Goal: Check status: Check status

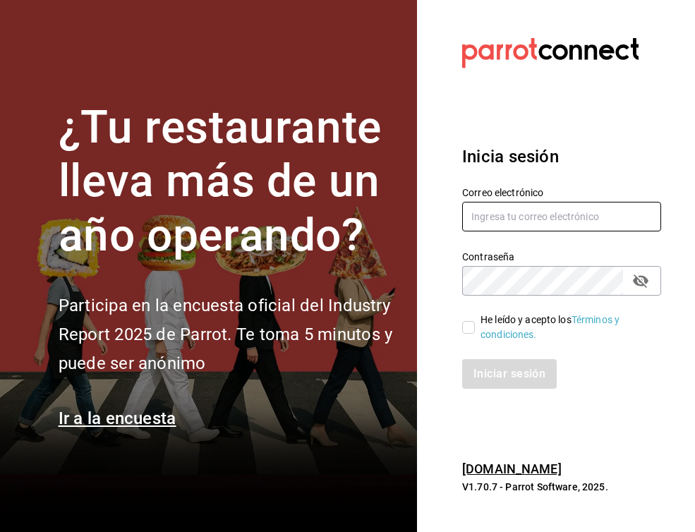
click at [499, 225] on input "text" at bounding box center [561, 217] width 199 height 30
type input "[EMAIL_ADDRESS][DOMAIN_NAME]"
click at [469, 333] on label "He leído y acepto los Términos y condiciones." at bounding box center [556, 328] width 188 height 30
click at [469, 333] on input "He leído y acepto los Términos y condiciones." at bounding box center [468, 327] width 13 height 13
checkbox input "true"
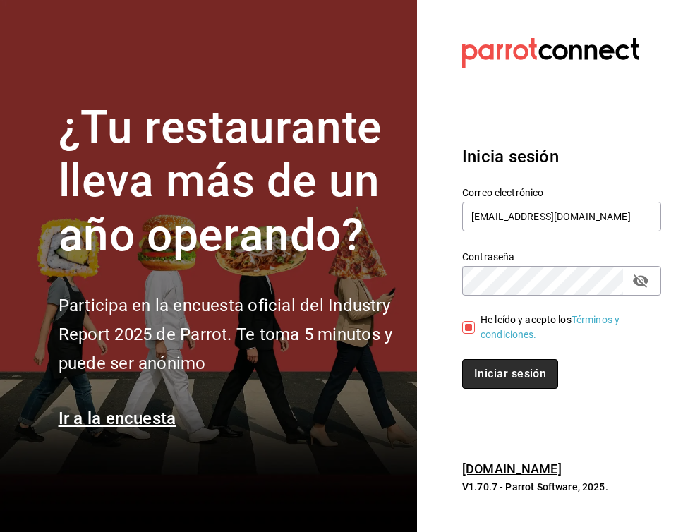
click at [486, 365] on button "Iniciar sesión" at bounding box center [510, 374] width 96 height 30
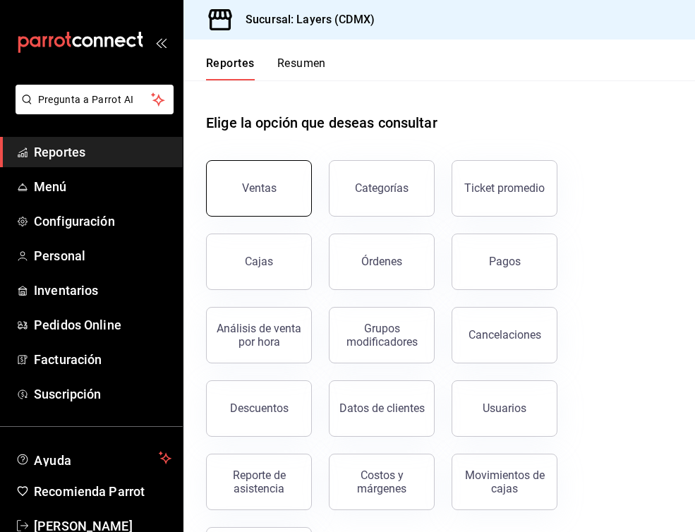
click at [236, 193] on button "Ventas" at bounding box center [259, 188] width 106 height 56
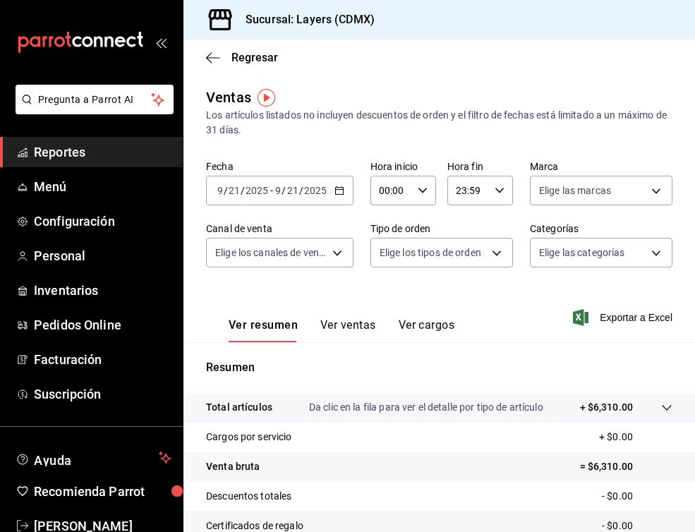
scroll to position [21, 0]
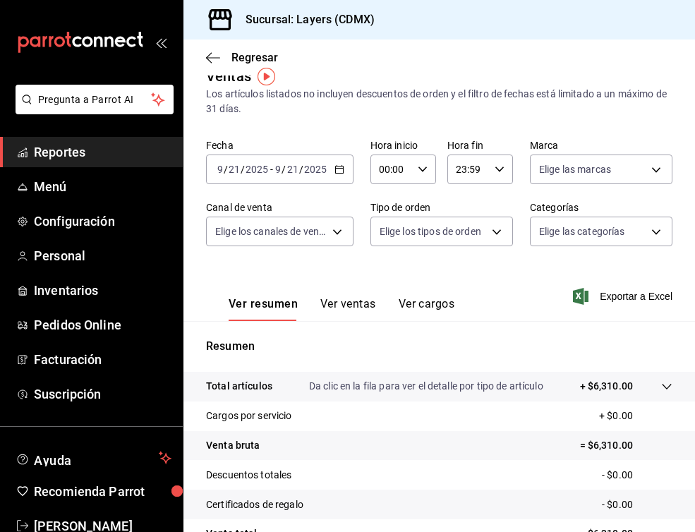
click at [343, 177] on div "[DATE] [DATE] - [DATE] [DATE]" at bounding box center [279, 169] width 147 height 30
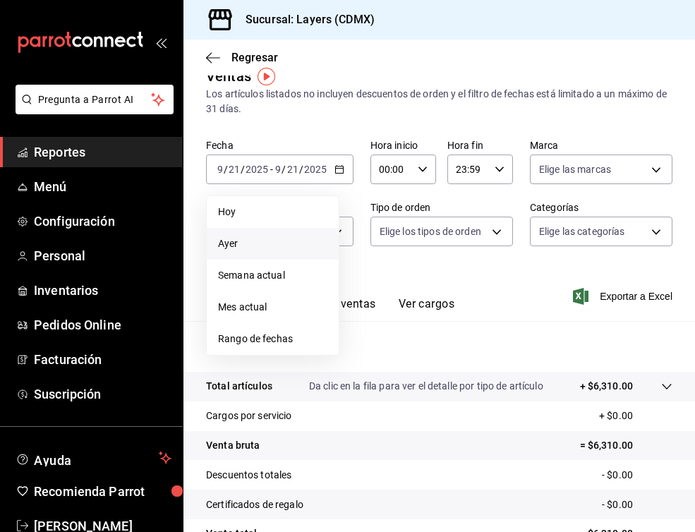
click at [239, 242] on span "Ayer" at bounding box center [272, 243] width 109 height 15
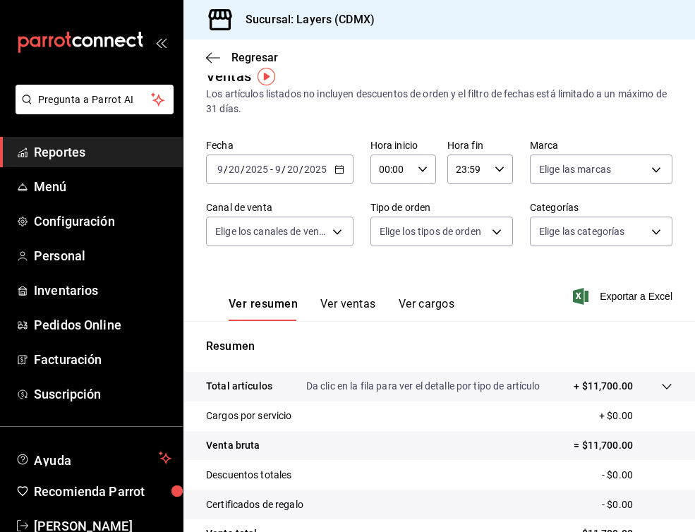
click at [336, 176] on div "2025-09-20 9 / 20 / 2025 - 2025-09-20 9 / 20 / 2025" at bounding box center [279, 169] width 147 height 30
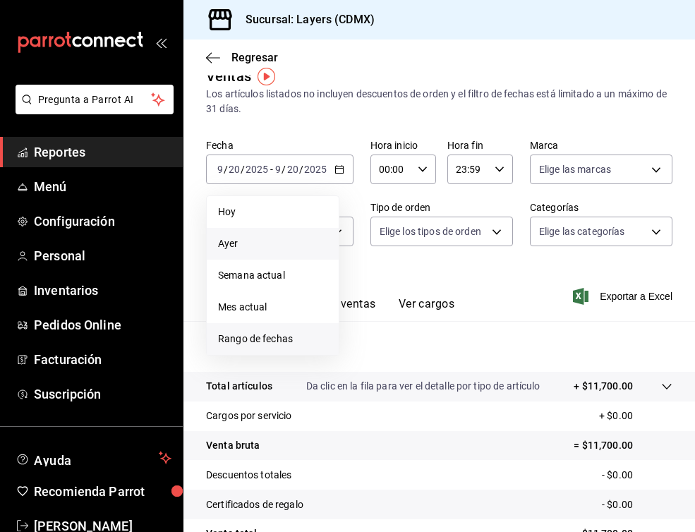
click at [269, 339] on span "Rango de fechas" at bounding box center [272, 339] width 109 height 15
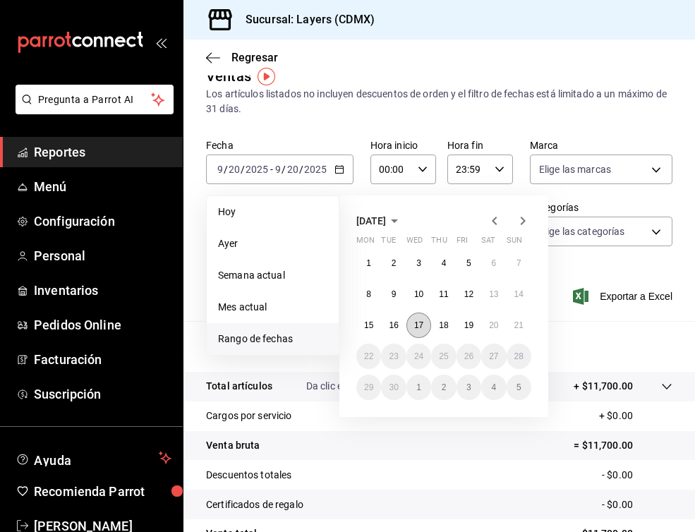
click at [414, 325] on abbr "17" at bounding box center [418, 325] width 9 height 10
click at [388, 327] on button "16" at bounding box center [393, 325] width 25 height 25
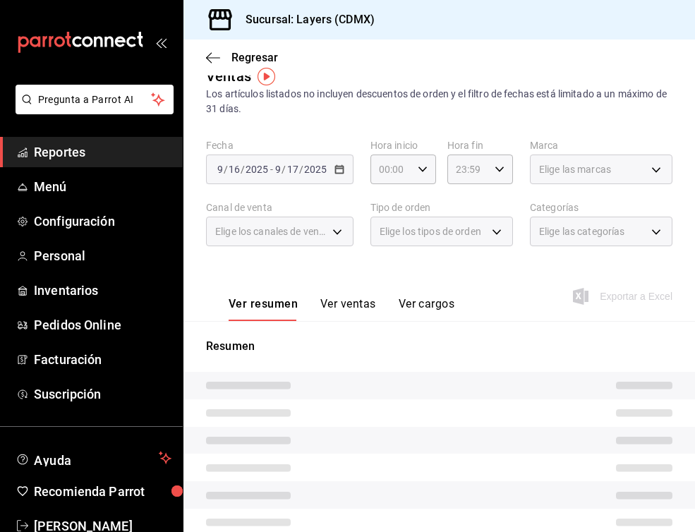
click at [333, 181] on div "2025-09-16 9 / 16 / 2025 - 2025-09-17 9 / 17 / 2025" at bounding box center [279, 169] width 147 height 30
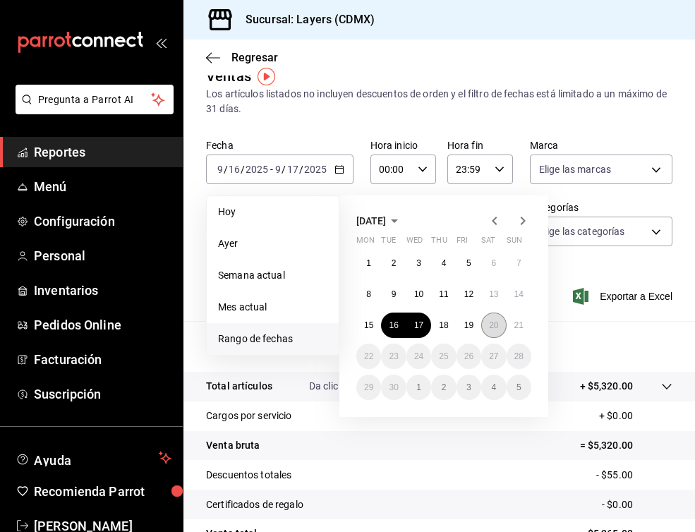
click at [496, 325] on abbr "20" at bounding box center [493, 325] width 9 height 10
click at [391, 326] on abbr "16" at bounding box center [393, 325] width 9 height 10
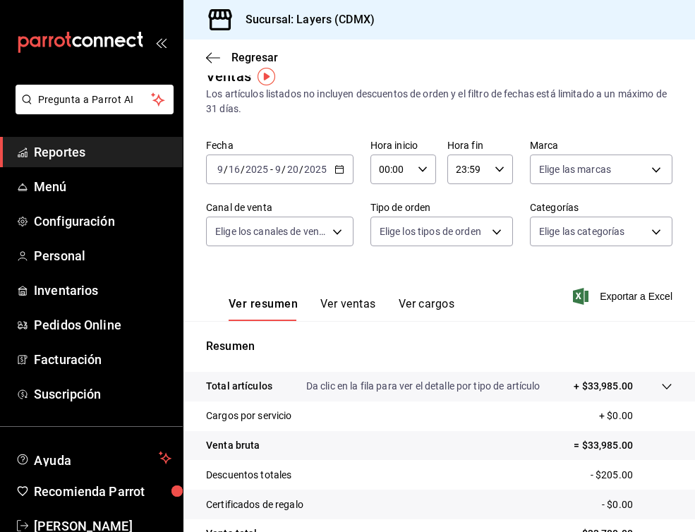
click at [337, 176] on div "2025-09-16 9 / 16 / 2025 - 2025-09-20 9 / 20 / 2025" at bounding box center [279, 169] width 147 height 30
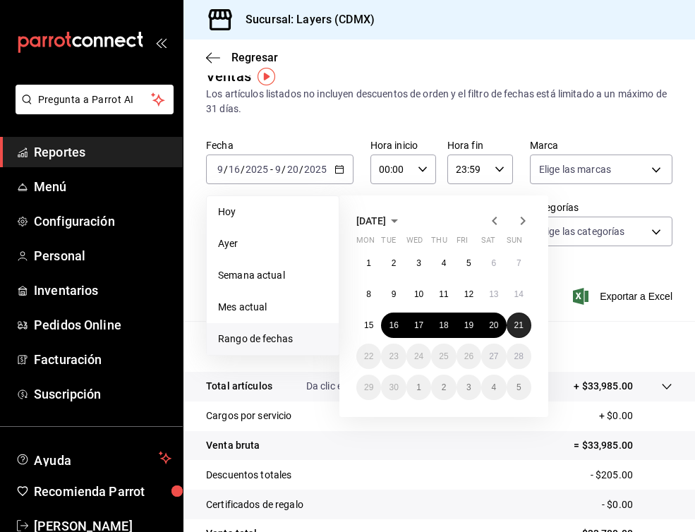
click at [519, 328] on abbr "21" at bounding box center [518, 325] width 9 height 10
click at [389, 329] on abbr "16" at bounding box center [393, 325] width 9 height 10
